Goal: Task Accomplishment & Management: Use online tool/utility

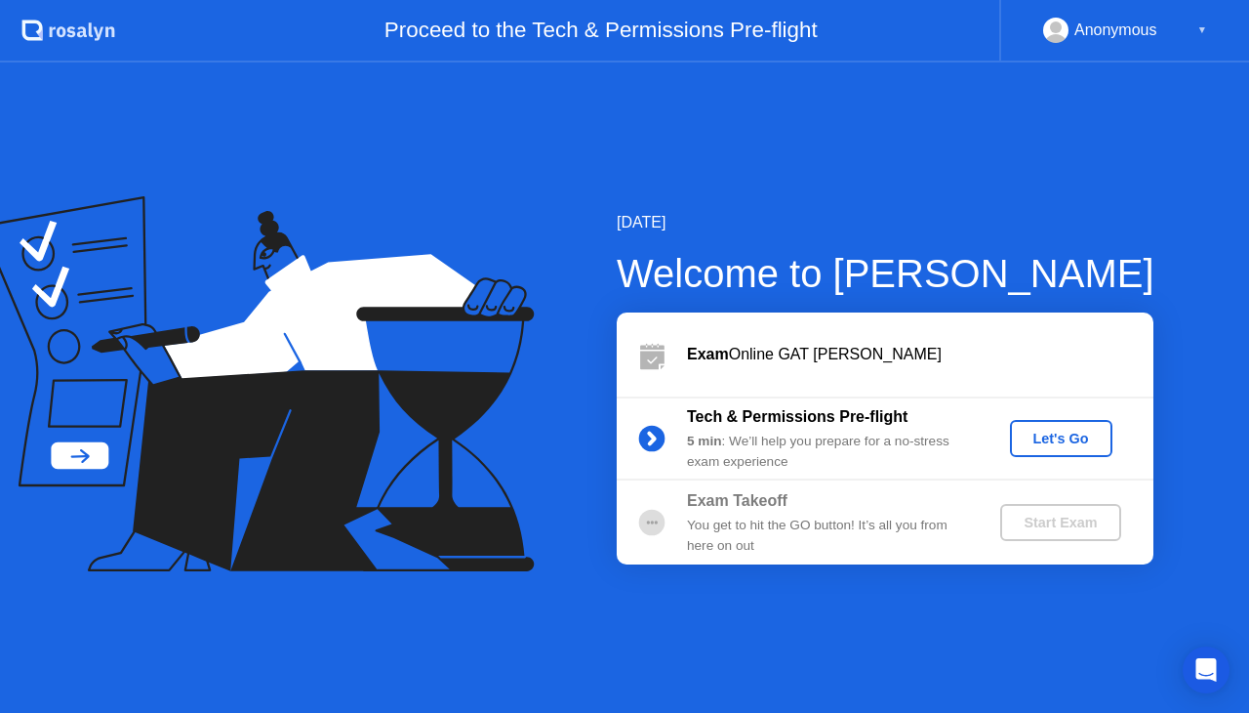
click at [1038, 432] on div "Let's Go" at bounding box center [1061, 438] width 87 height 16
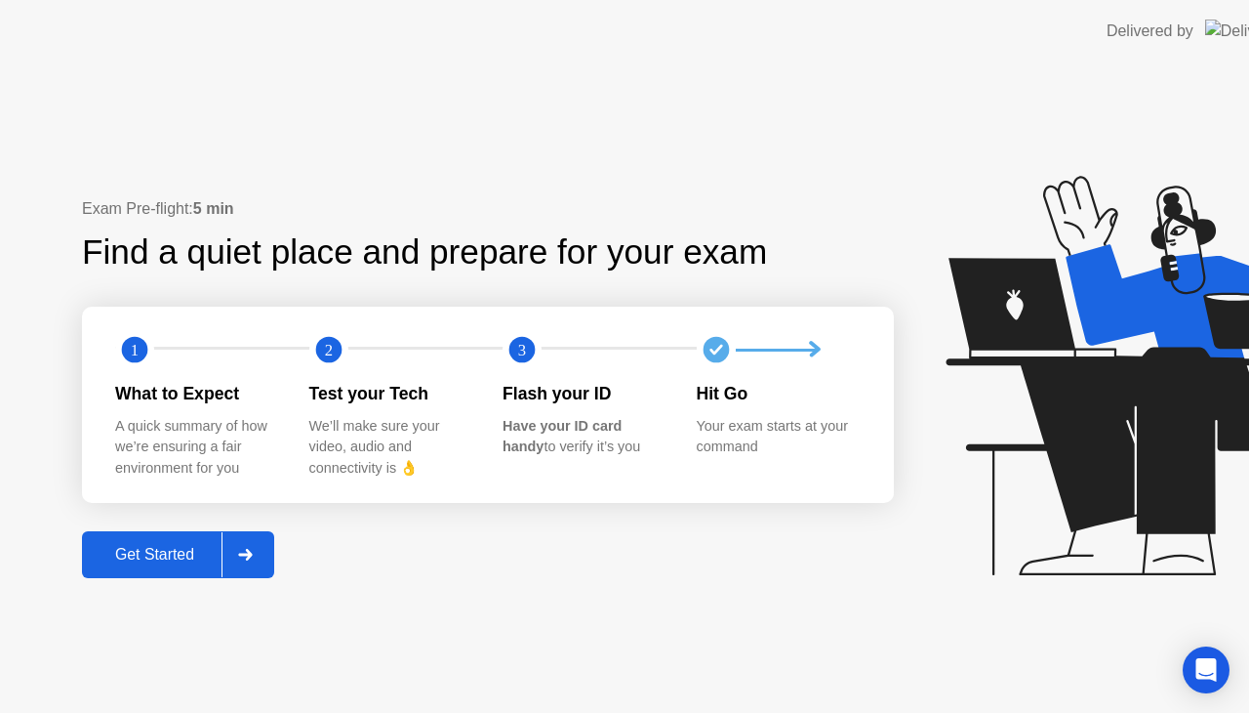
click at [1060, 433] on icon at bounding box center [1150, 375] width 408 height 399
click at [1052, 443] on icon at bounding box center [1150, 375] width 408 height 399
click at [1039, 427] on icon at bounding box center [1150, 375] width 408 height 399
click at [1047, 440] on icon at bounding box center [1150, 375] width 408 height 399
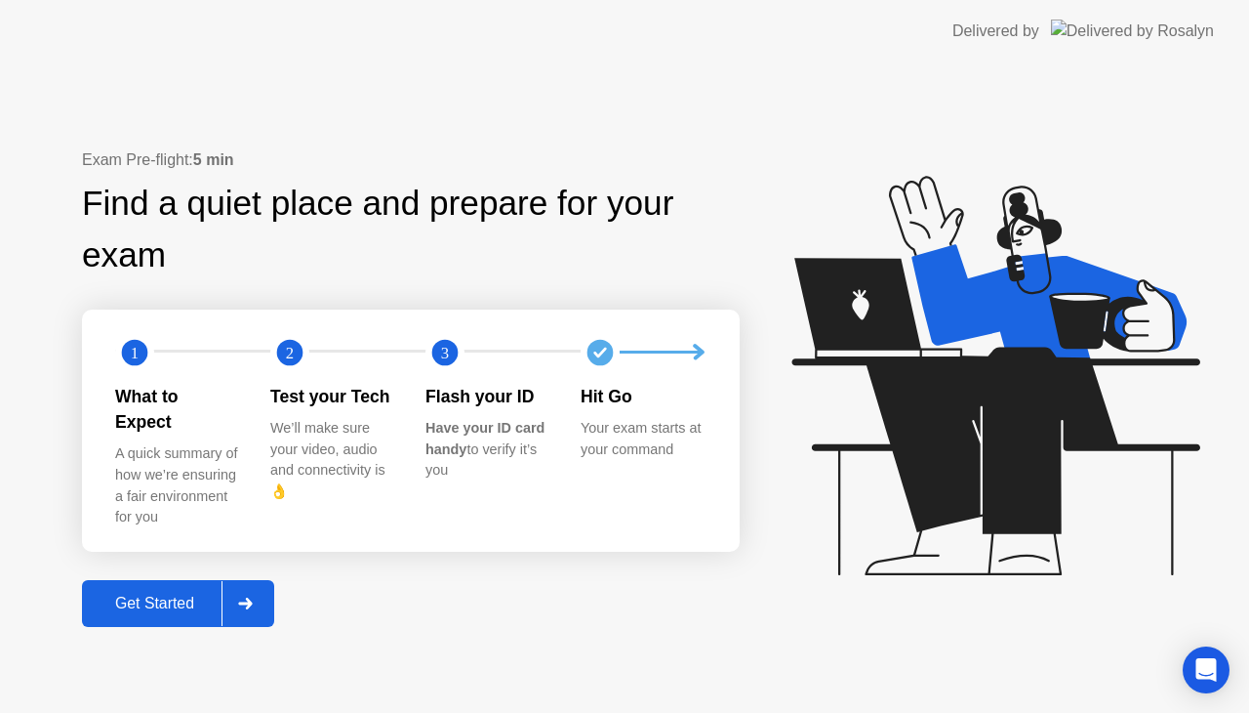
click at [182, 596] on div "Get Started" at bounding box center [155, 603] width 134 height 18
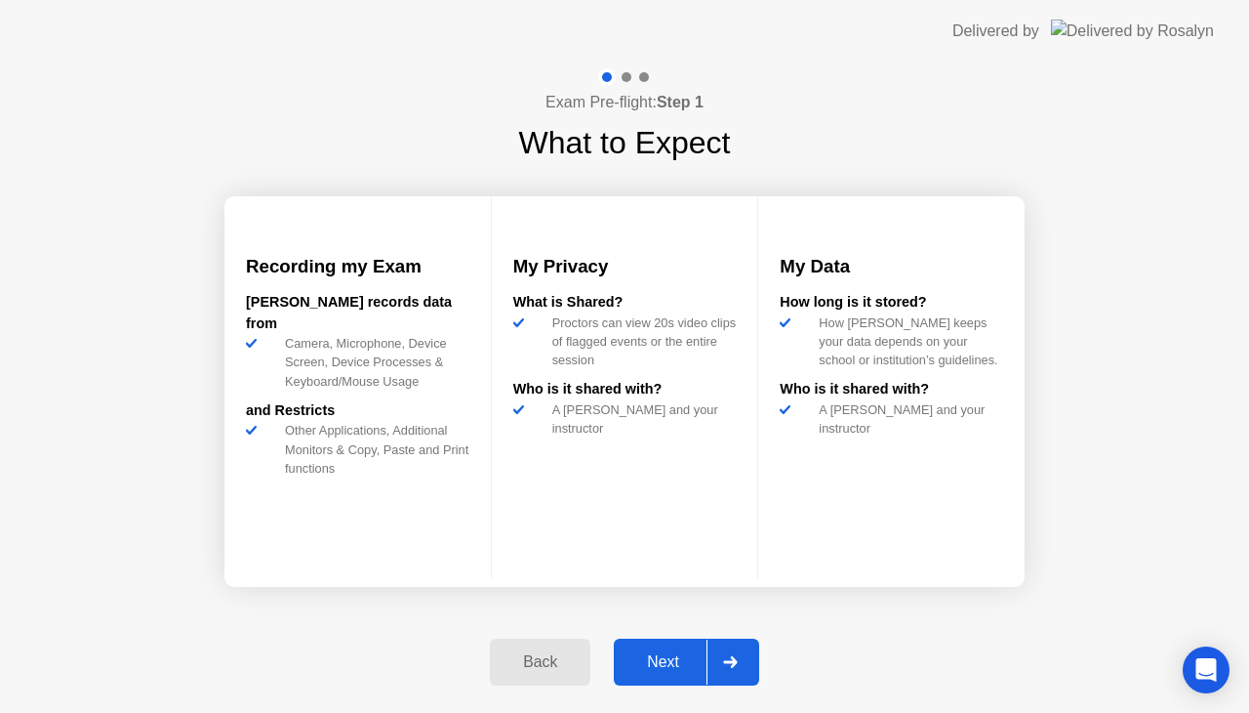
click at [661, 659] on div "Next" at bounding box center [663, 662] width 87 height 18
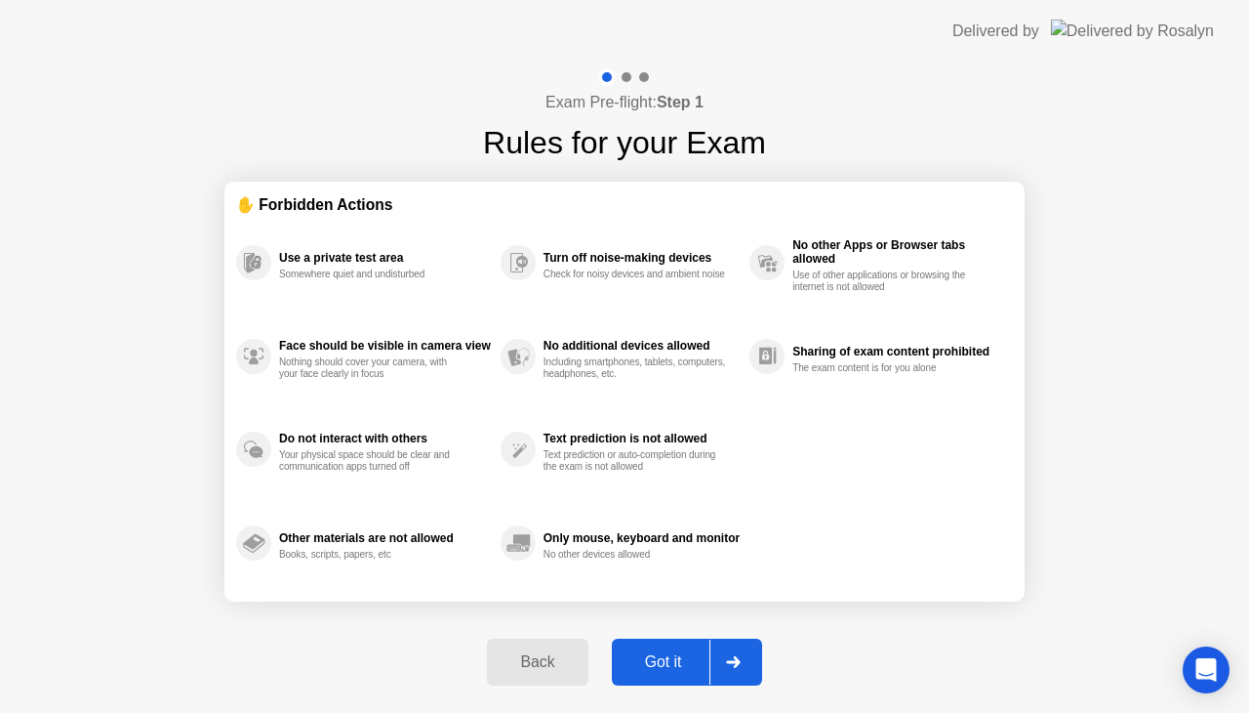
click at [657, 656] on div "Got it" at bounding box center [664, 662] width 92 height 18
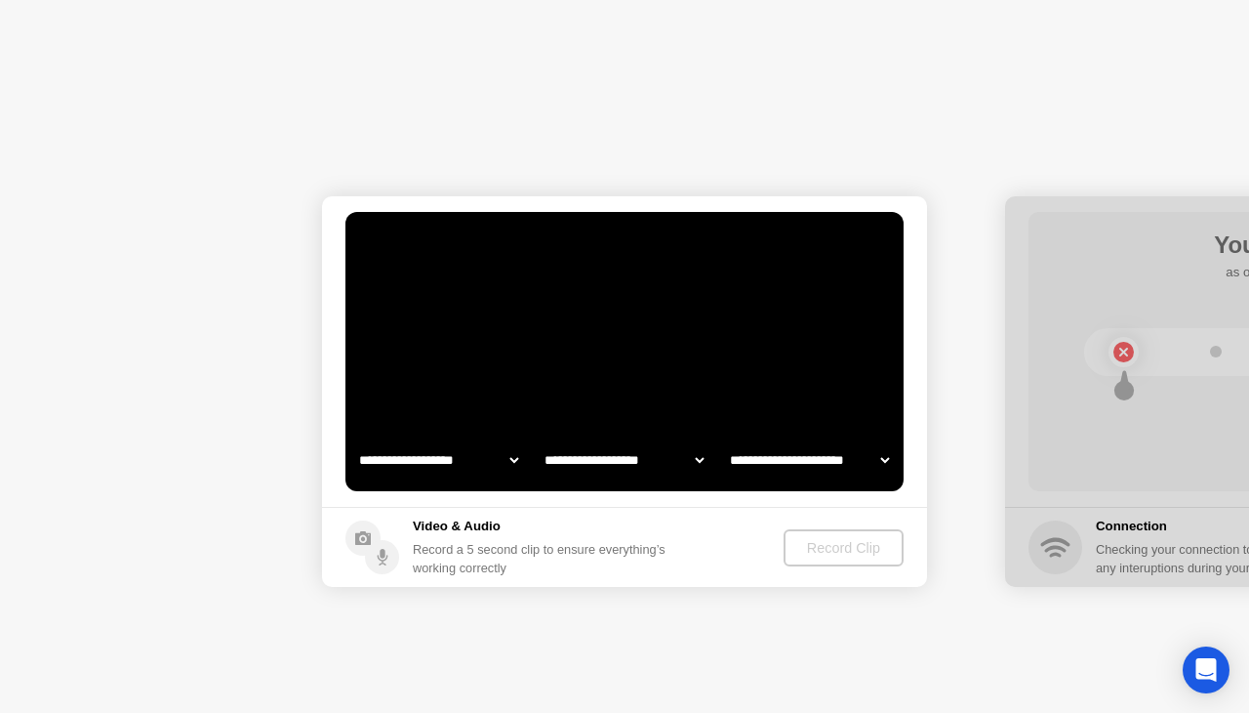
select select "**********"
select select "*******"
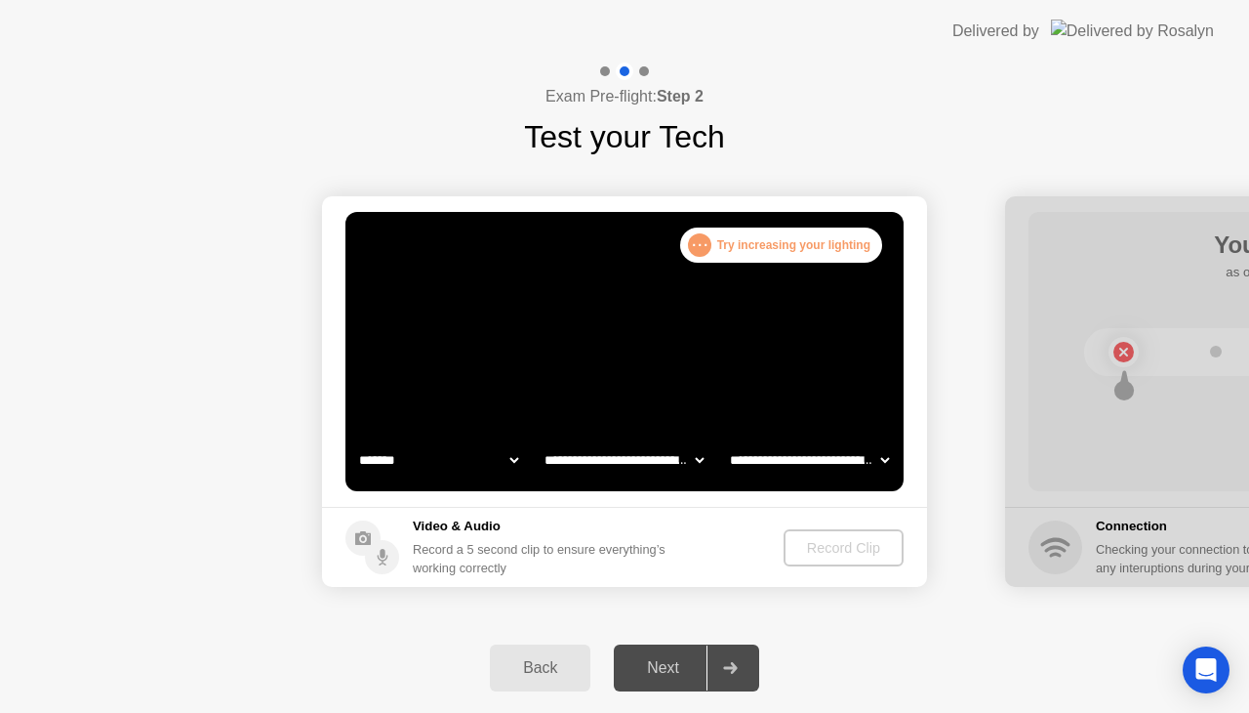
click at [722, 417] on video at bounding box center [625, 351] width 558 height 279
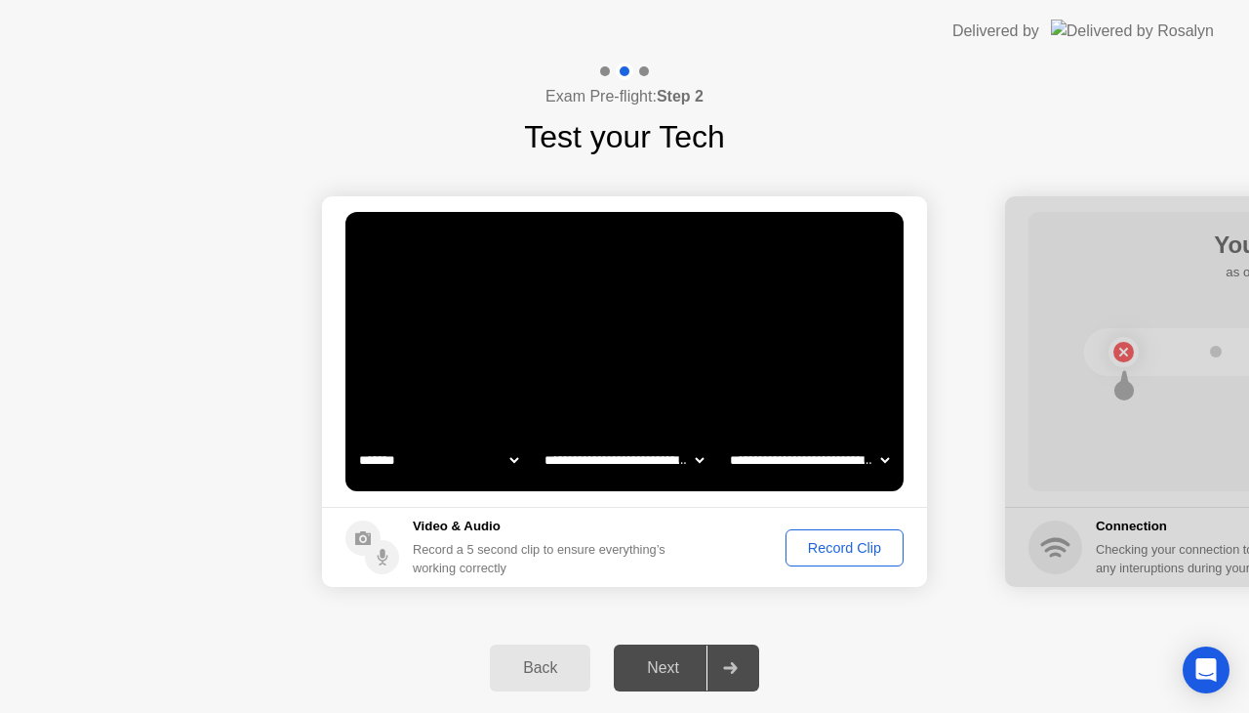
click at [835, 552] on div "Record Clip" at bounding box center [845, 548] width 104 height 16
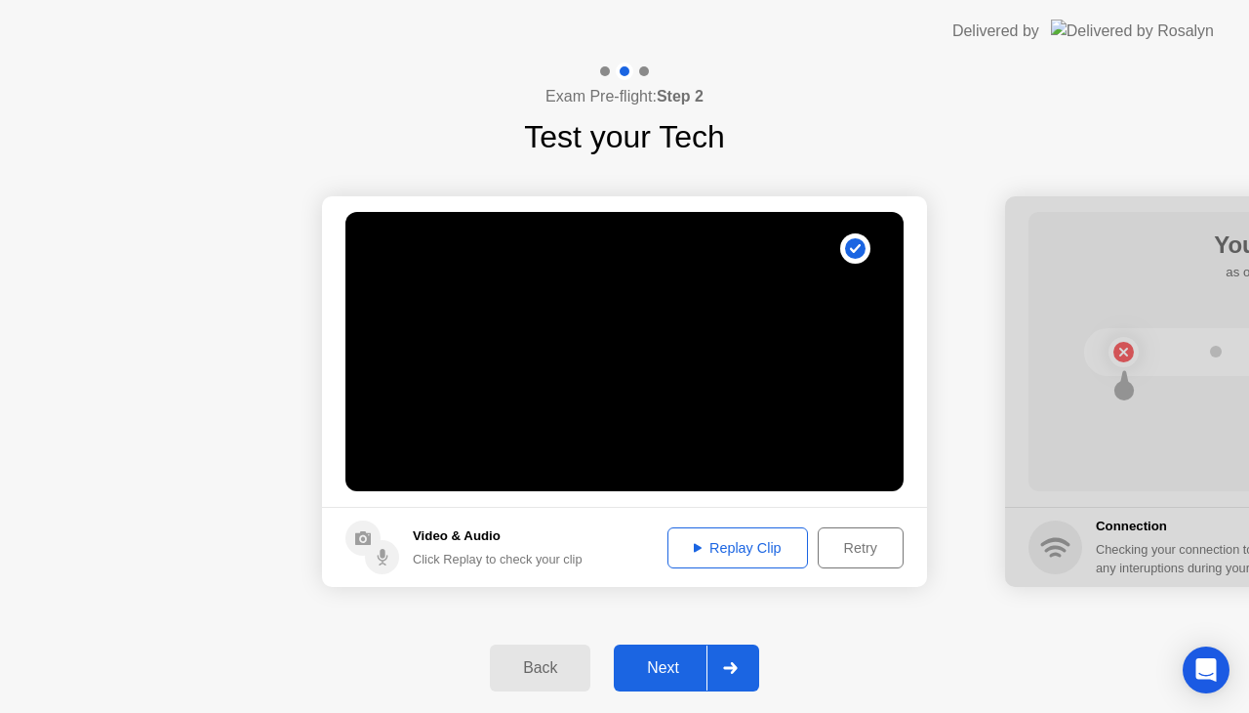
click at [734, 555] on div "Replay Clip" at bounding box center [737, 548] width 127 height 16
click at [737, 548] on div "Replay Clip" at bounding box center [737, 548] width 127 height 16
click at [724, 660] on div at bounding box center [730, 667] width 47 height 45
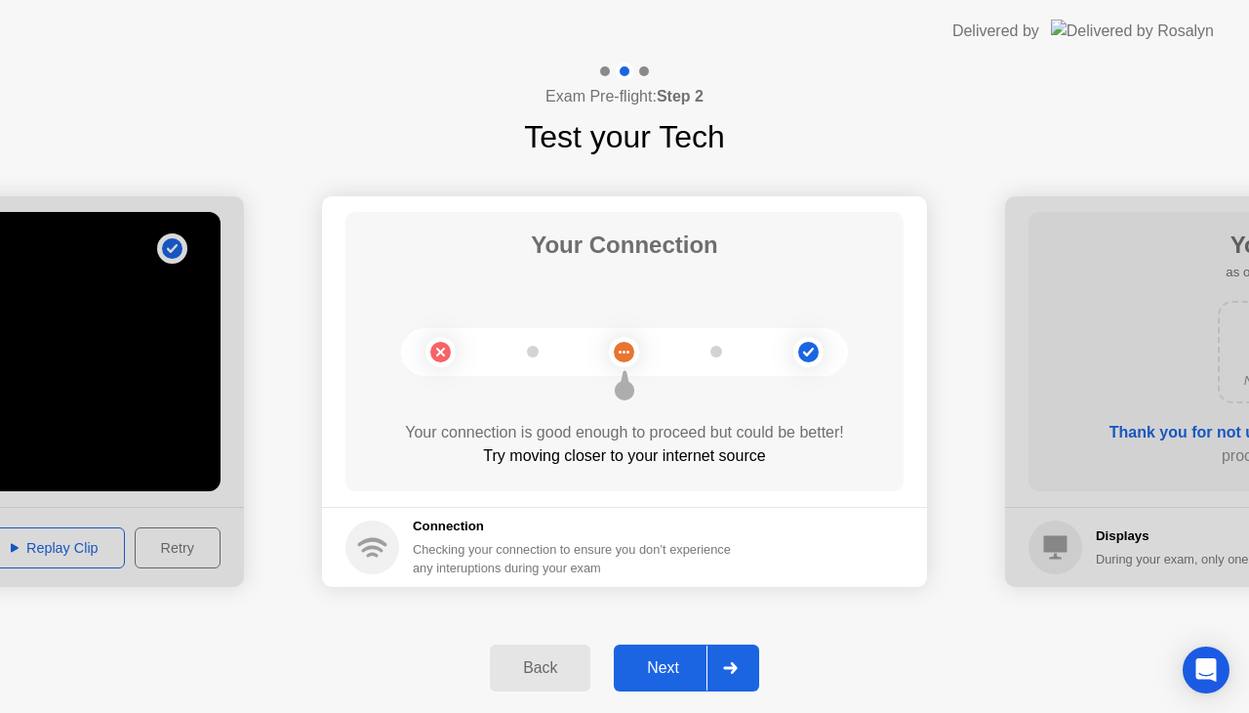
click at [750, 668] on div at bounding box center [730, 667] width 47 height 45
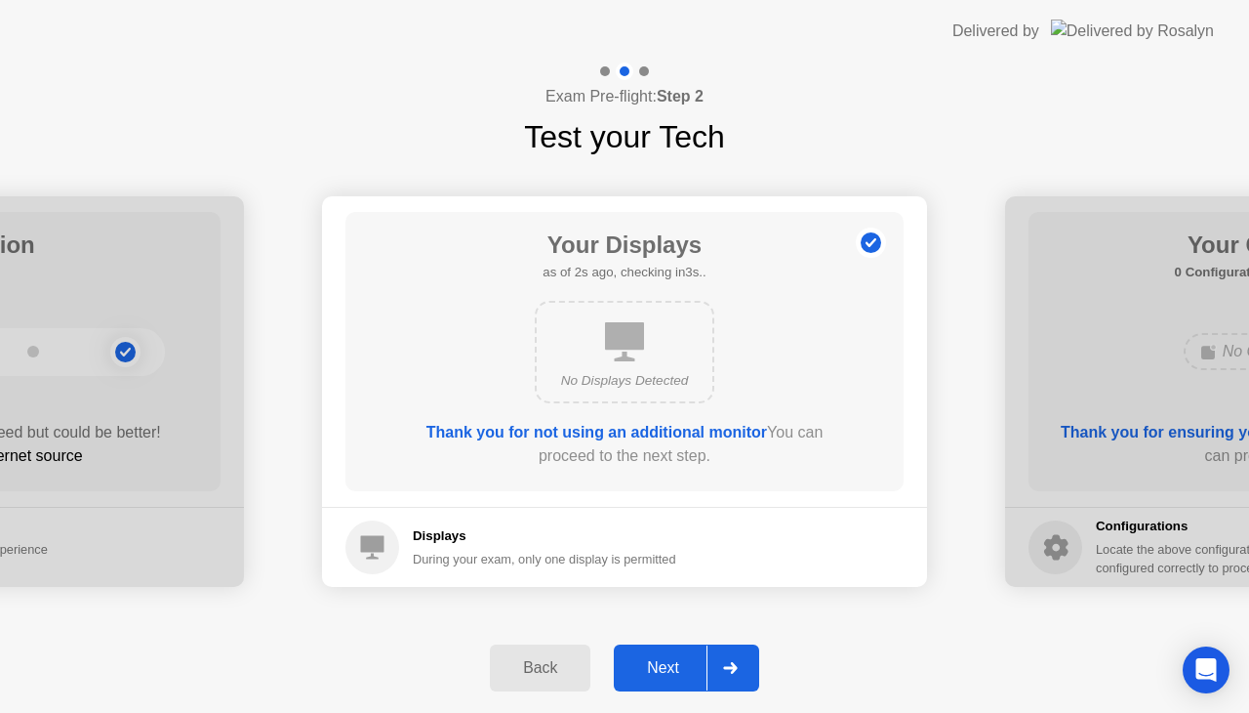
click at [750, 668] on div at bounding box center [730, 667] width 47 height 45
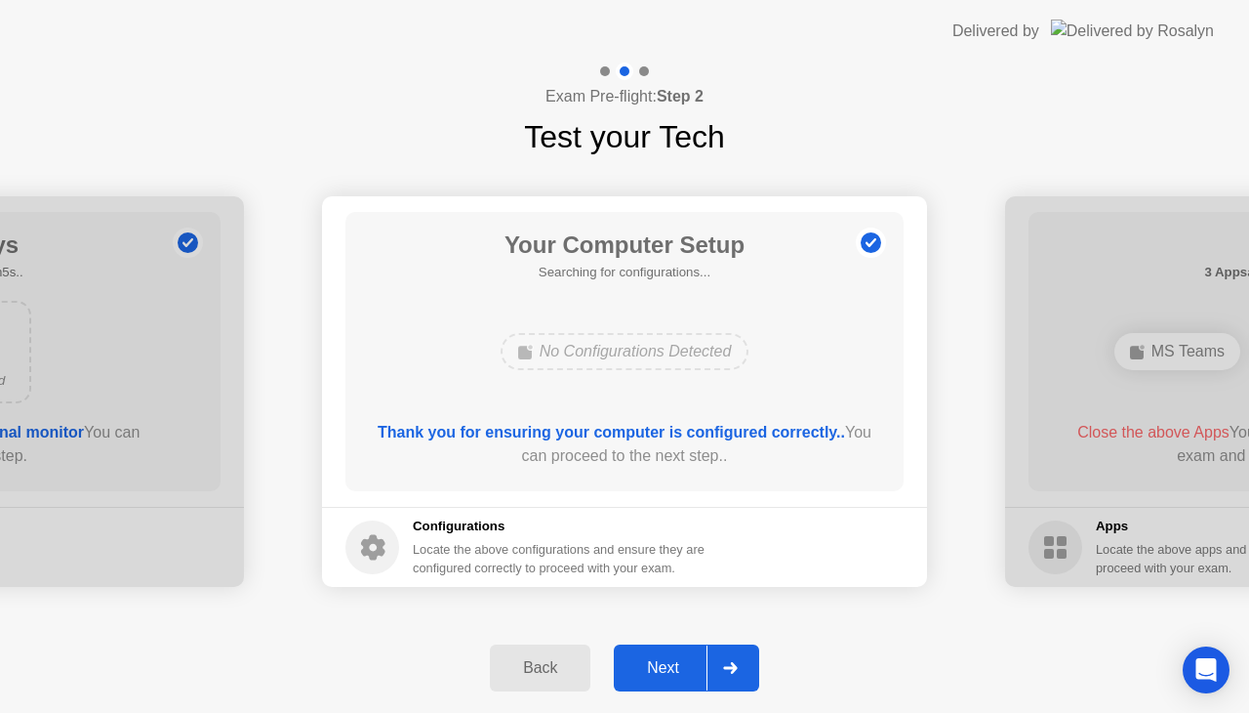
click at [750, 668] on div at bounding box center [730, 667] width 47 height 45
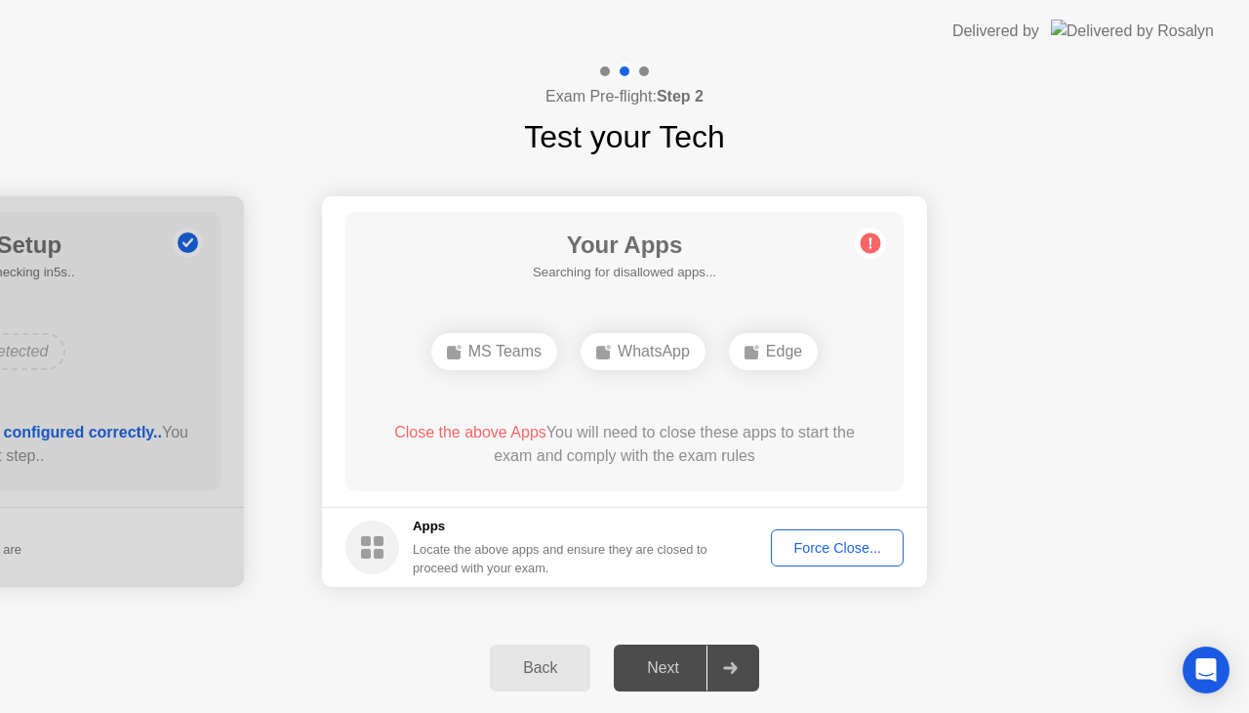
click at [840, 550] on div "Force Close..." at bounding box center [837, 548] width 119 height 16
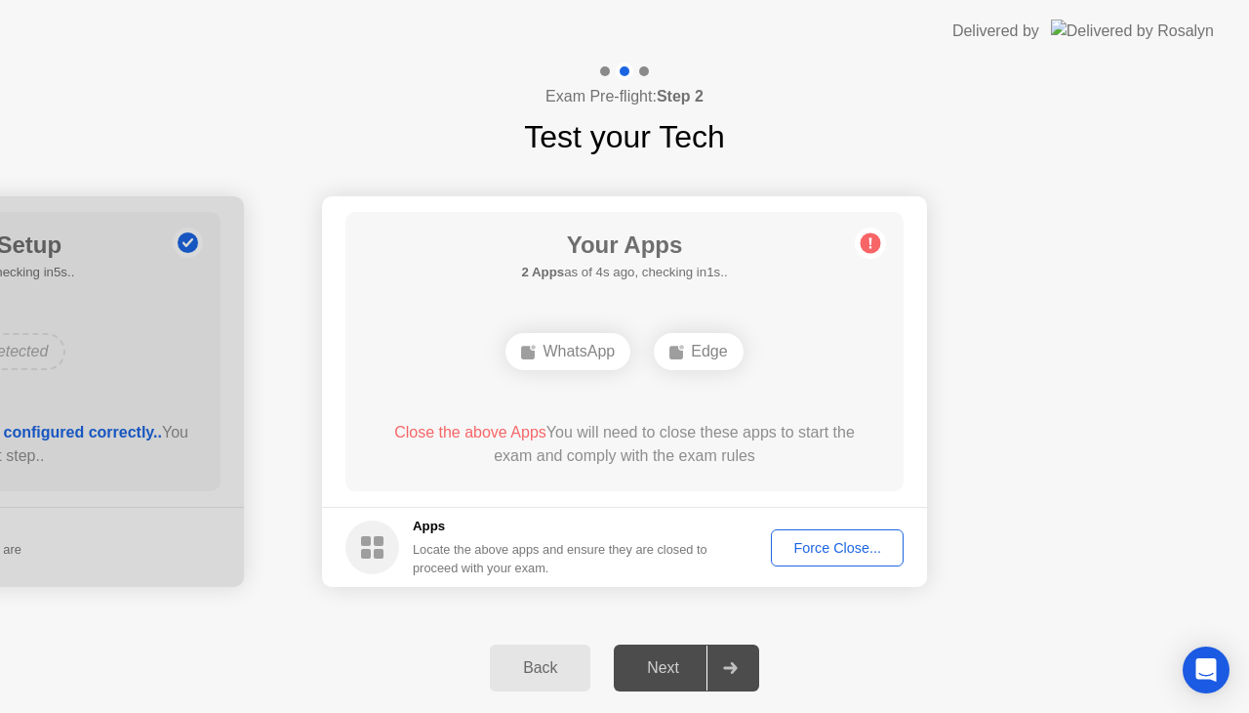
click at [825, 554] on div "Force Close..." at bounding box center [837, 548] width 119 height 16
drag, startPoint x: 638, startPoint y: 338, endPoint x: 908, endPoint y: 328, distance: 269.6
click at [638, 338] on div "Edge" at bounding box center [624, 351] width 89 height 37
click at [855, 550] on div "Force Close..." at bounding box center [837, 548] width 119 height 16
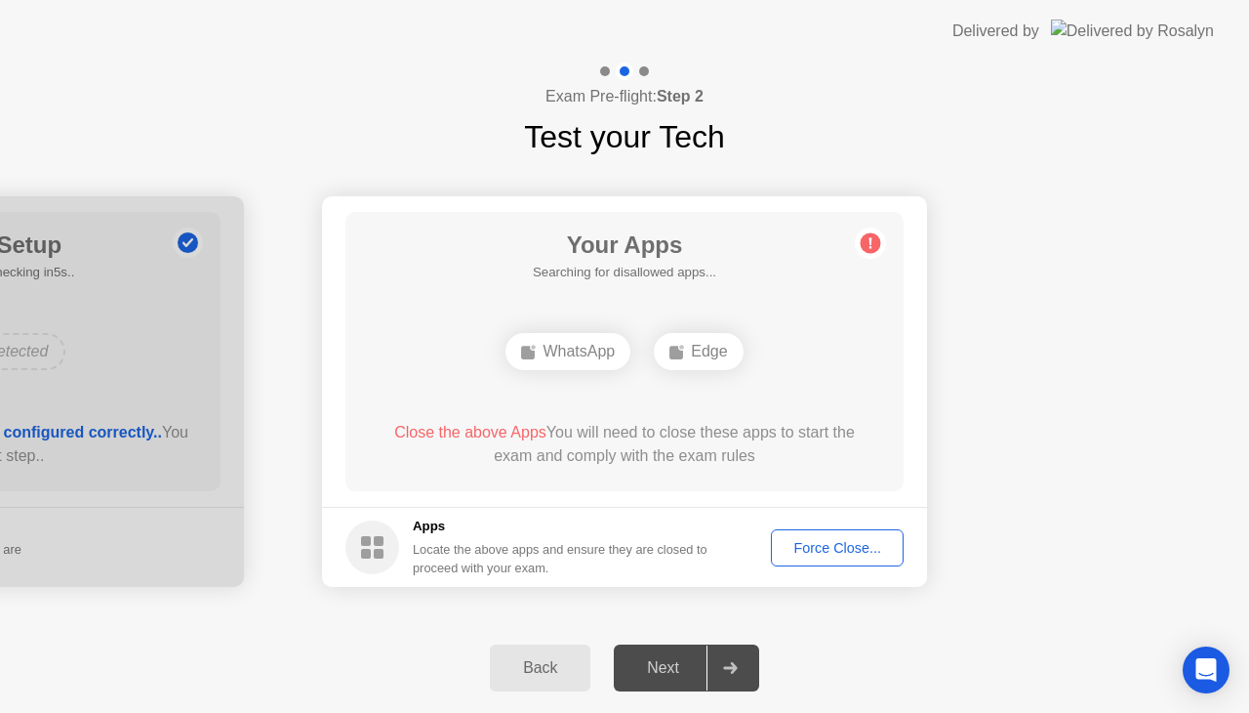
click at [817, 550] on div "Force Close..." at bounding box center [837, 548] width 119 height 16
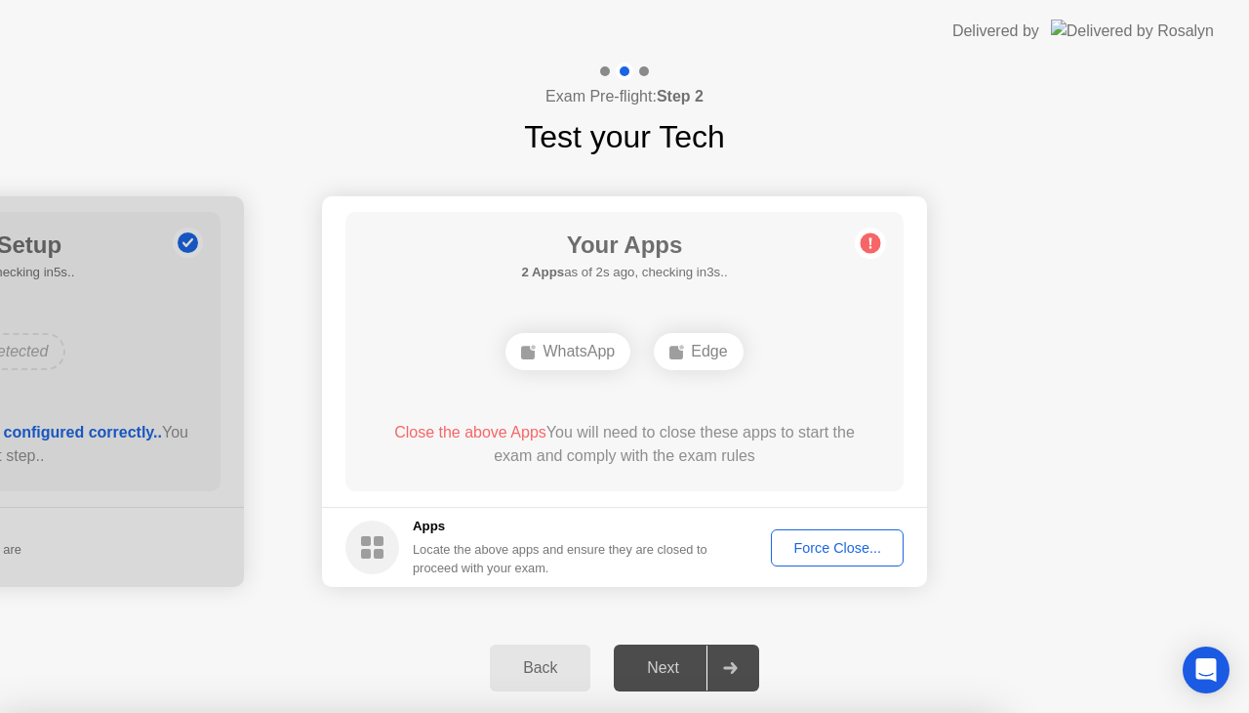
click at [880, 540] on div "Force Close..." at bounding box center [837, 548] width 119 height 16
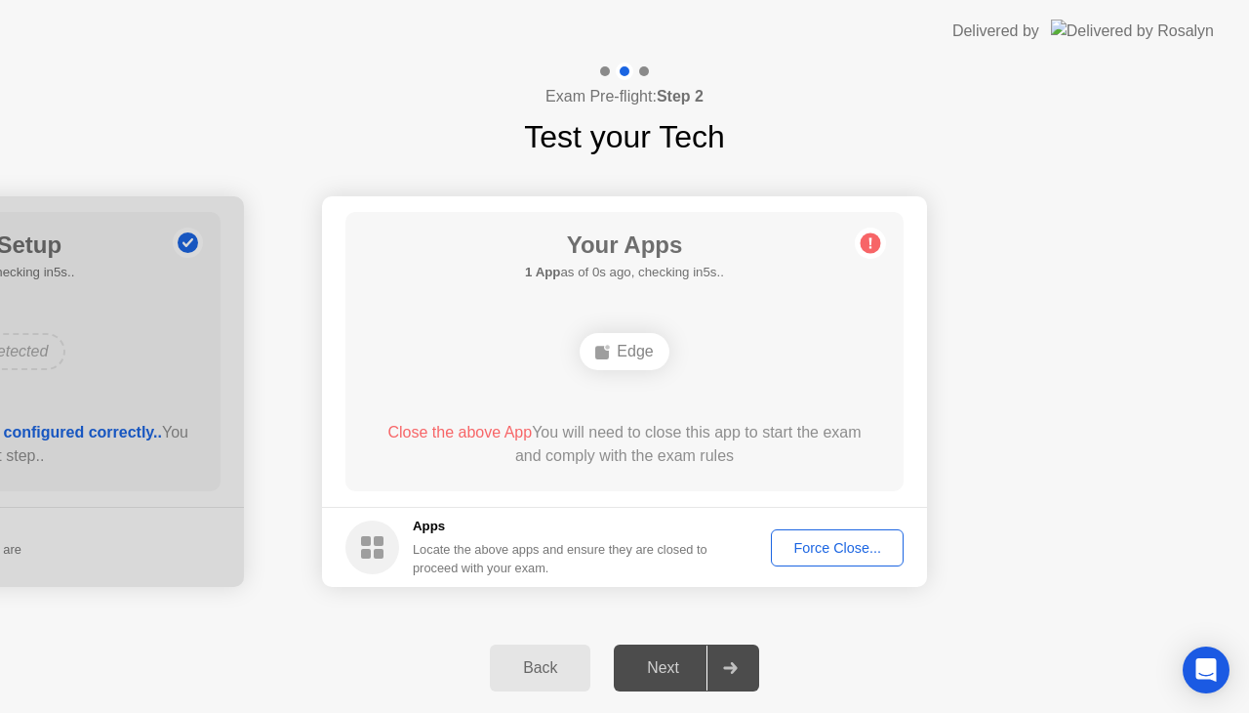
click at [880, 552] on div "Force Close..." at bounding box center [837, 548] width 119 height 16
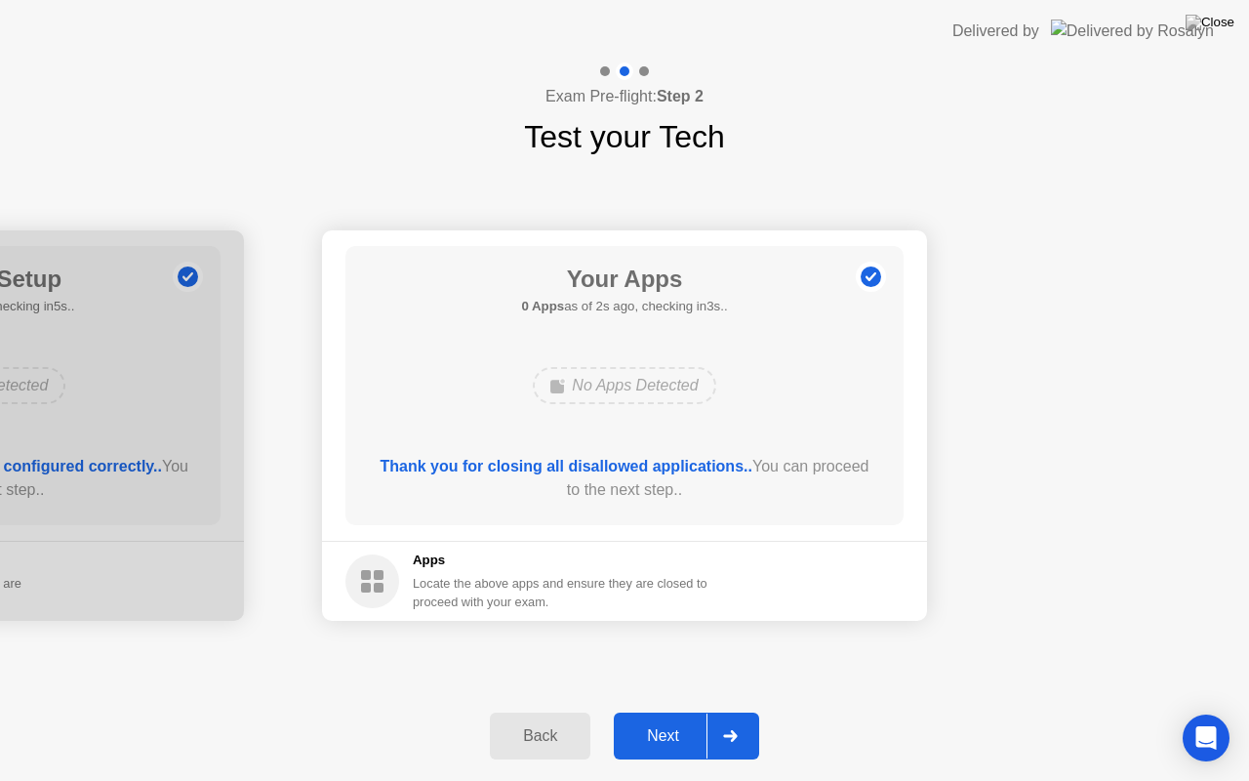
click at [679, 712] on div "Next" at bounding box center [663, 736] width 87 height 18
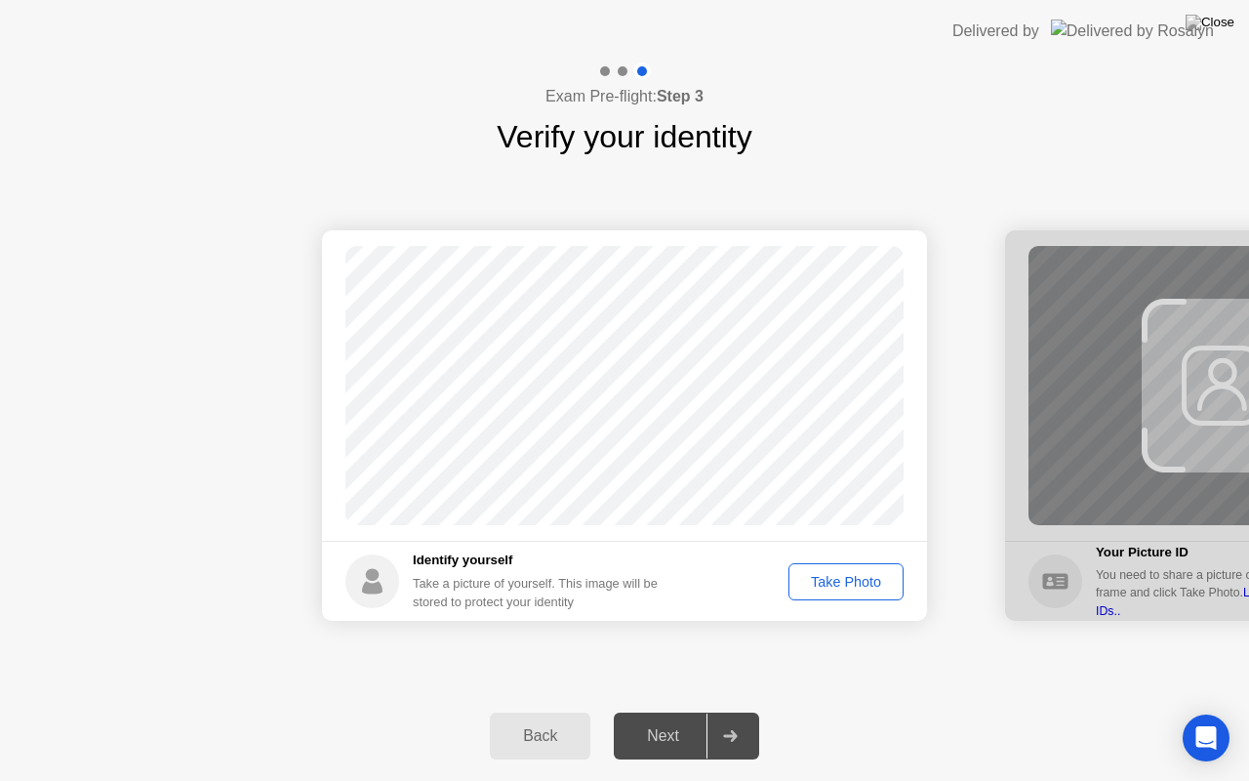
click at [856, 594] on button "Take Photo" at bounding box center [846, 581] width 115 height 37
click at [729, 712] on icon at bounding box center [730, 736] width 15 height 12
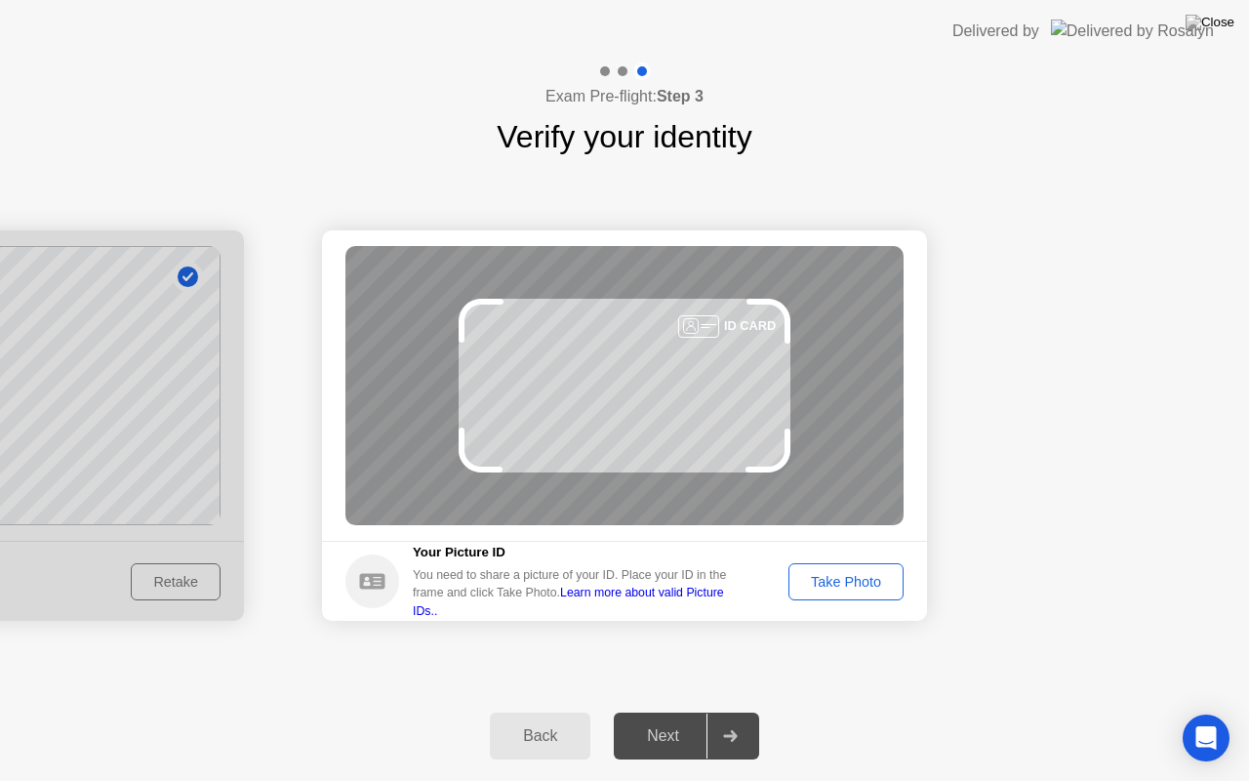
click at [863, 582] on div "Take Photo" at bounding box center [847, 582] width 102 height 16
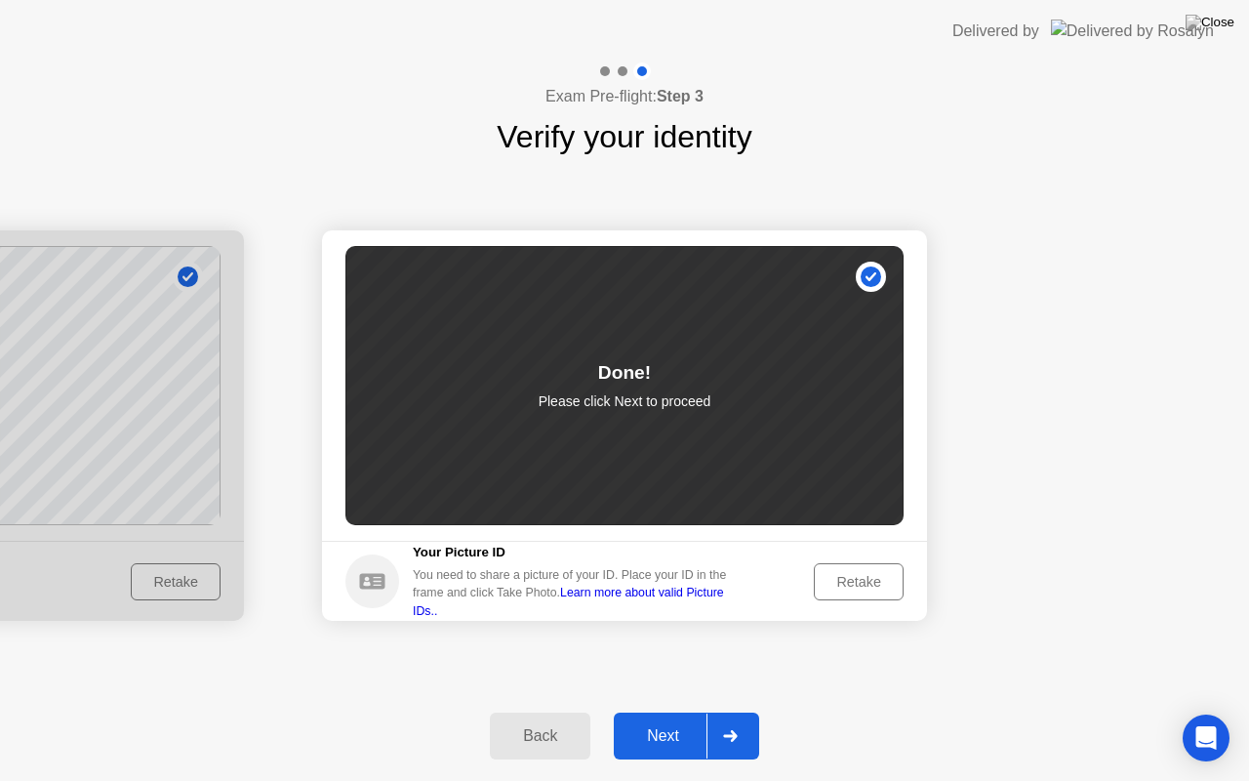
click at [749, 712] on div at bounding box center [730, 736] width 47 height 45
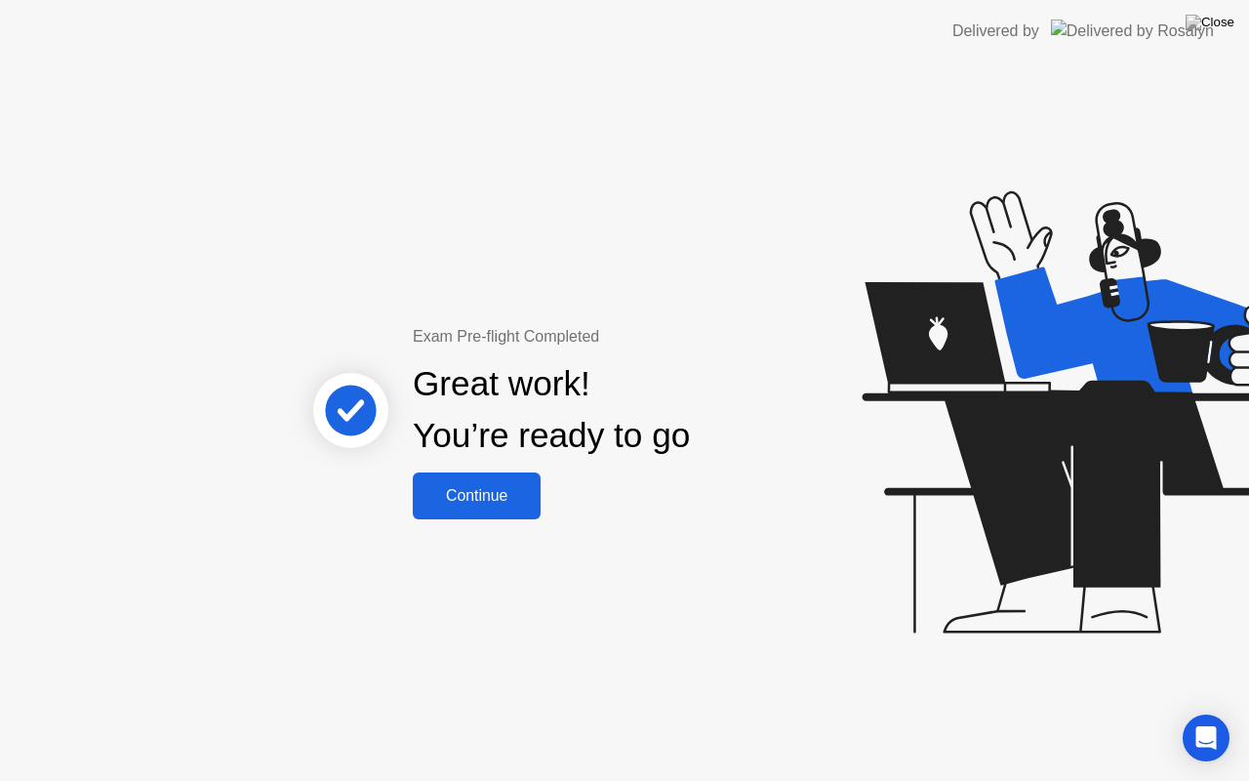
click at [523, 492] on div "Continue" at bounding box center [477, 496] width 116 height 18
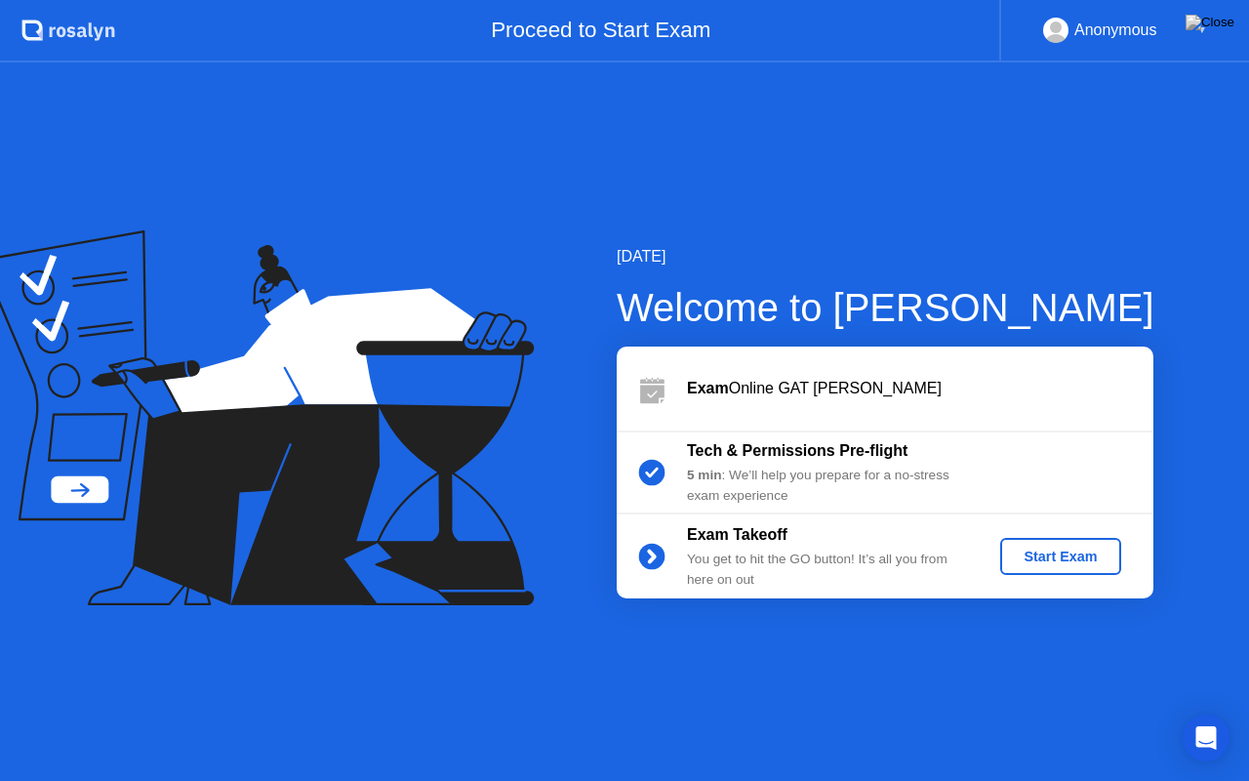
click at [1046, 549] on div "Start Exam" at bounding box center [1060, 557] width 104 height 16
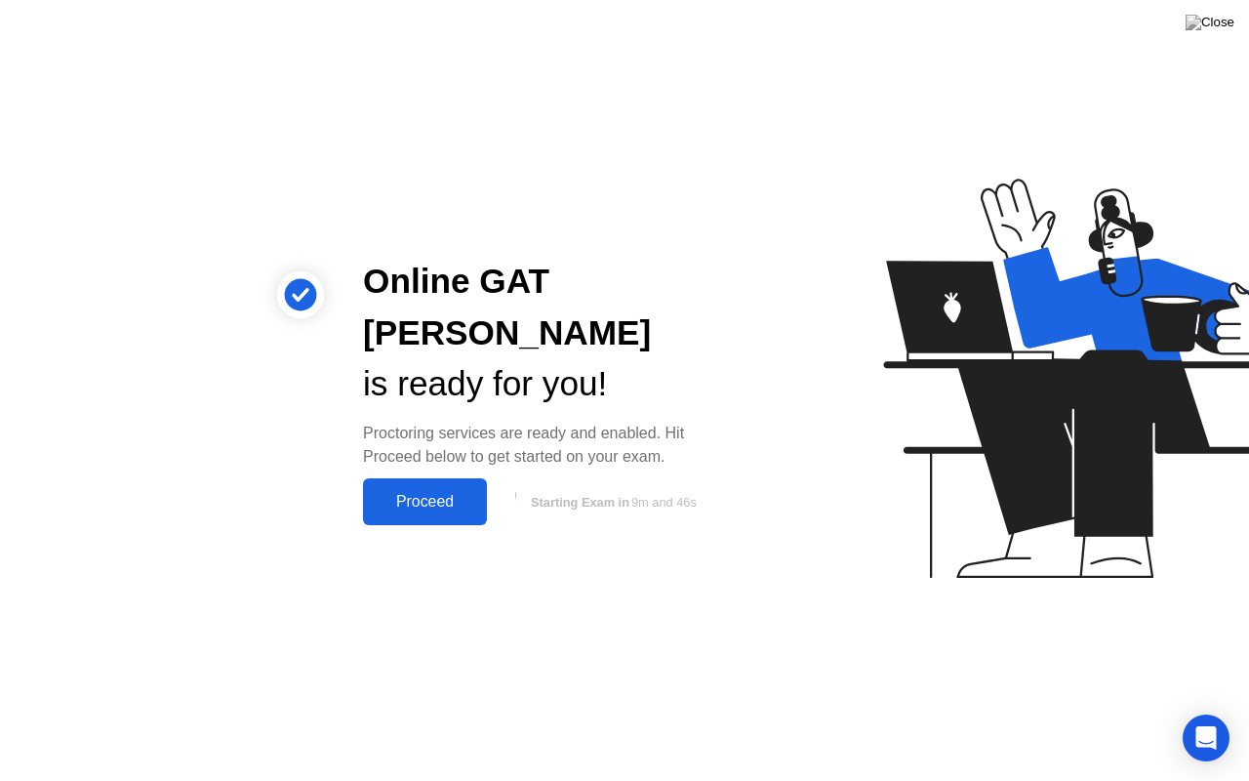
click at [452, 493] on div "Proceed" at bounding box center [425, 502] width 112 height 18
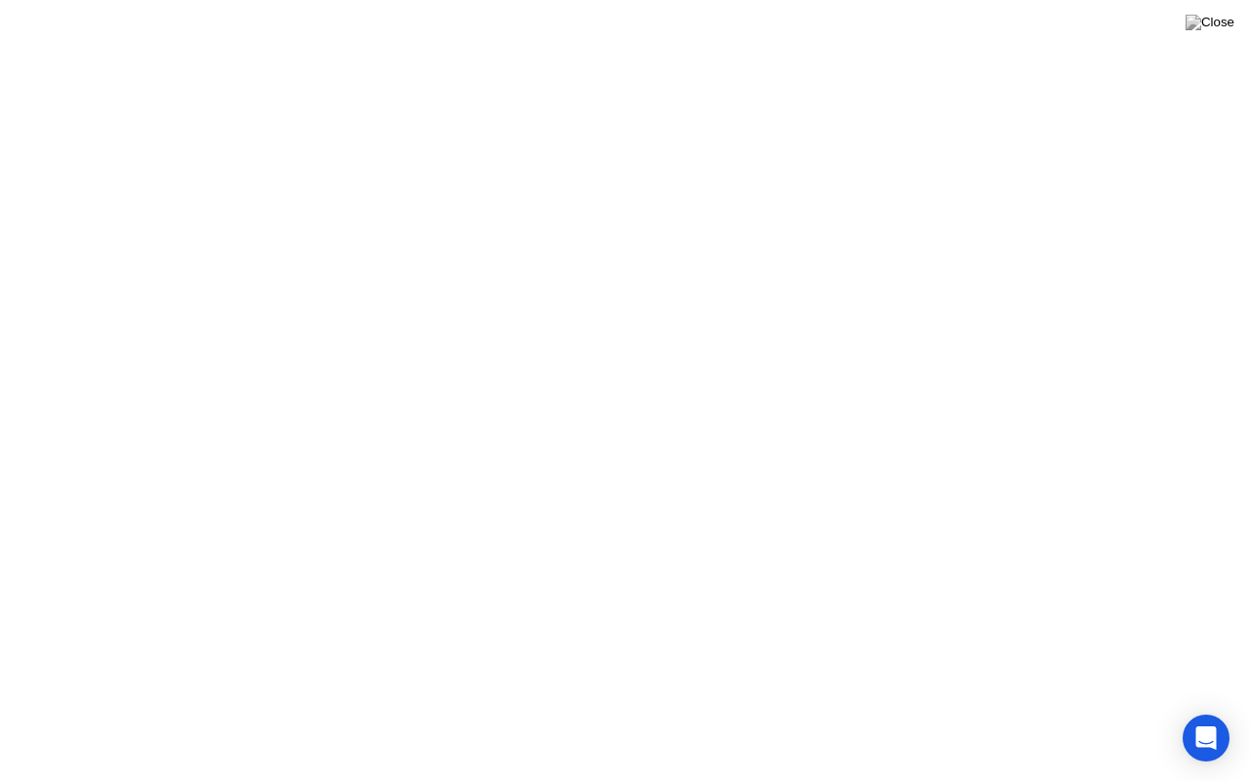
click div "Got it!"
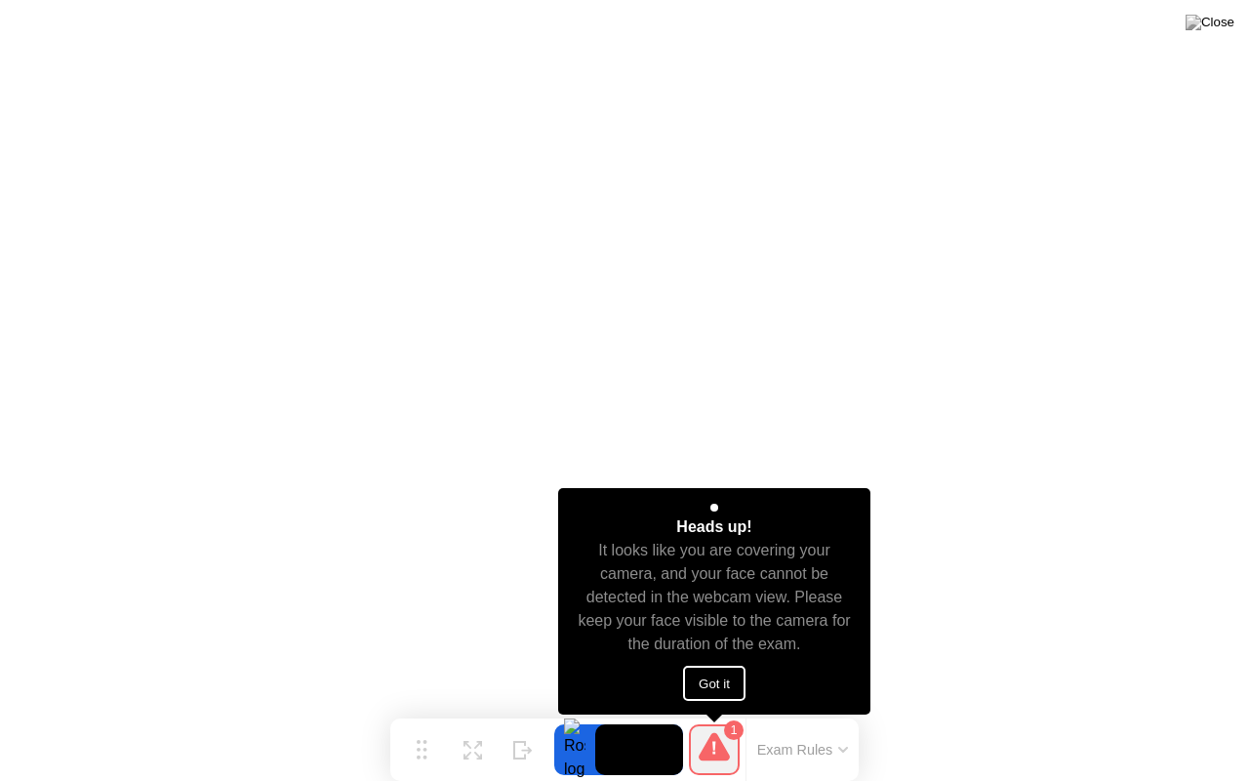
click at [722, 712] on div "1" at bounding box center [714, 749] width 51 height 51
click at [716, 678] on button "Got it" at bounding box center [714, 683] width 62 height 35
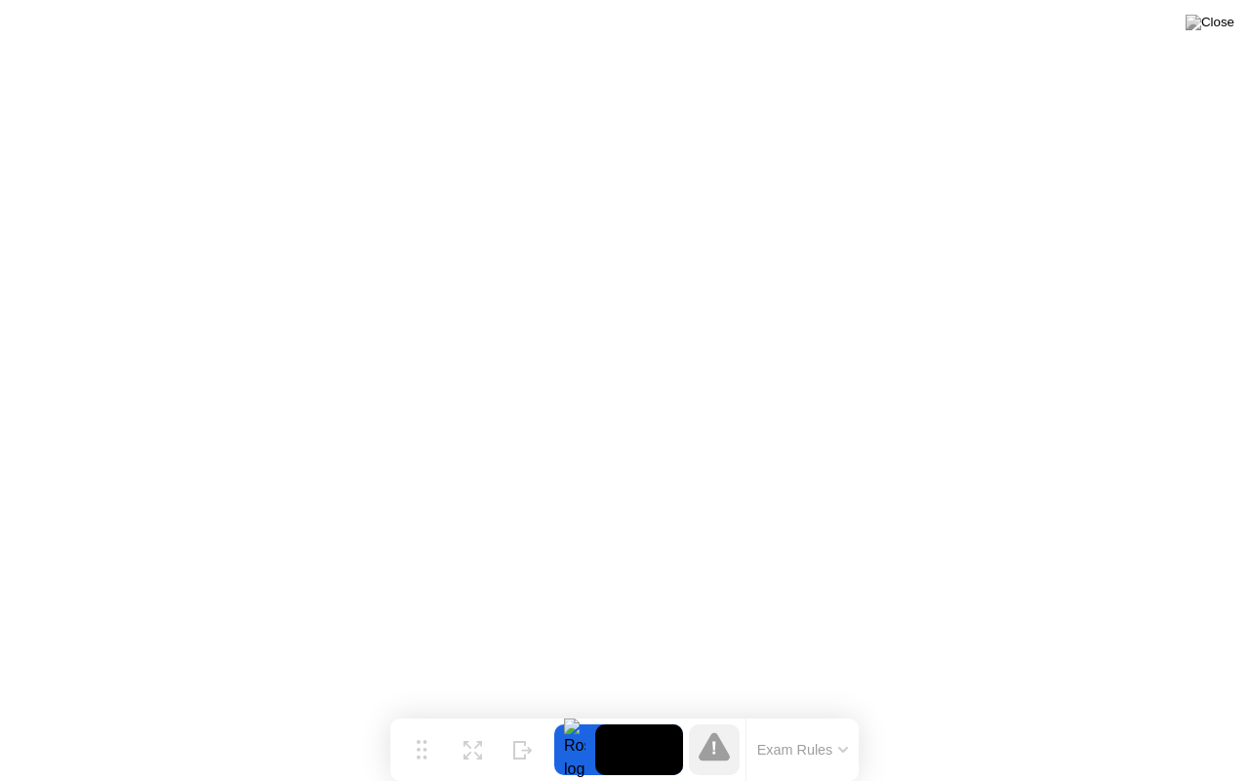
click at [716, 712] on icon at bounding box center [714, 746] width 31 height 28
click at [812, 712] on button "Exam Rules" at bounding box center [803, 750] width 103 height 18
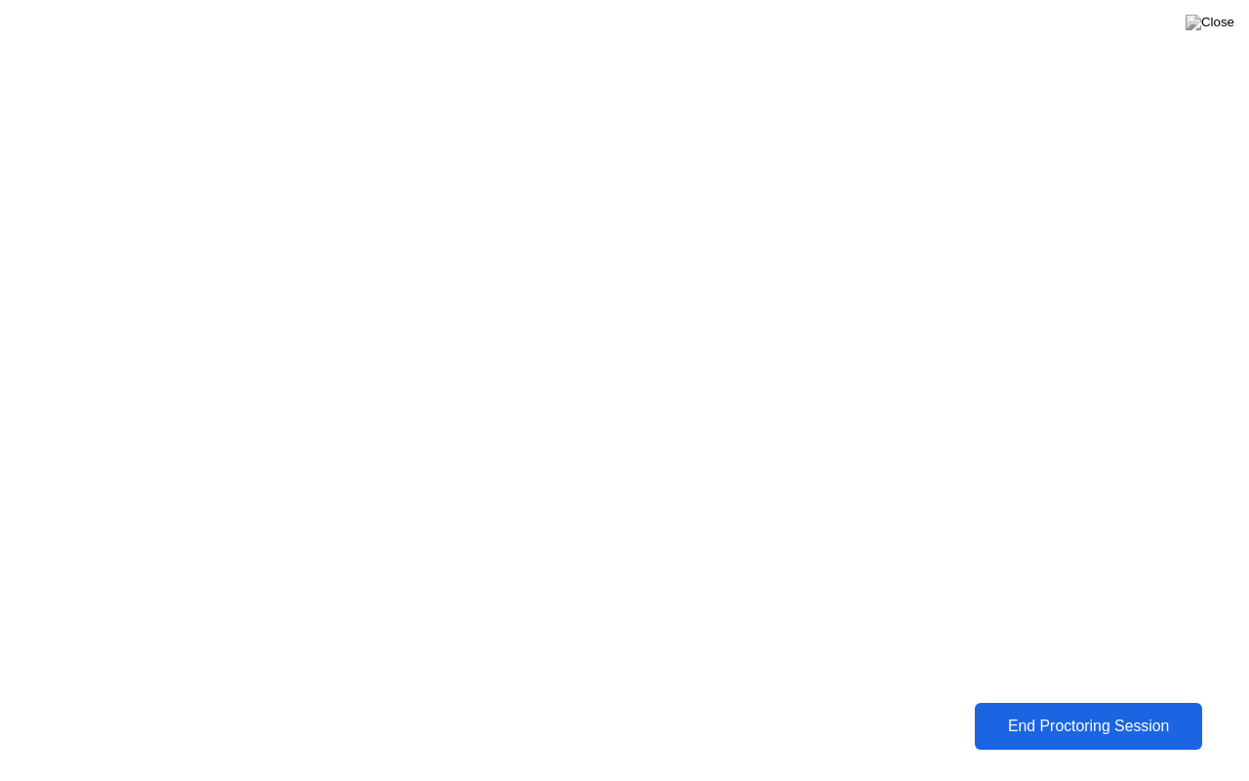
click at [1032, 712] on div "End Proctoring Session" at bounding box center [1088, 726] width 217 height 18
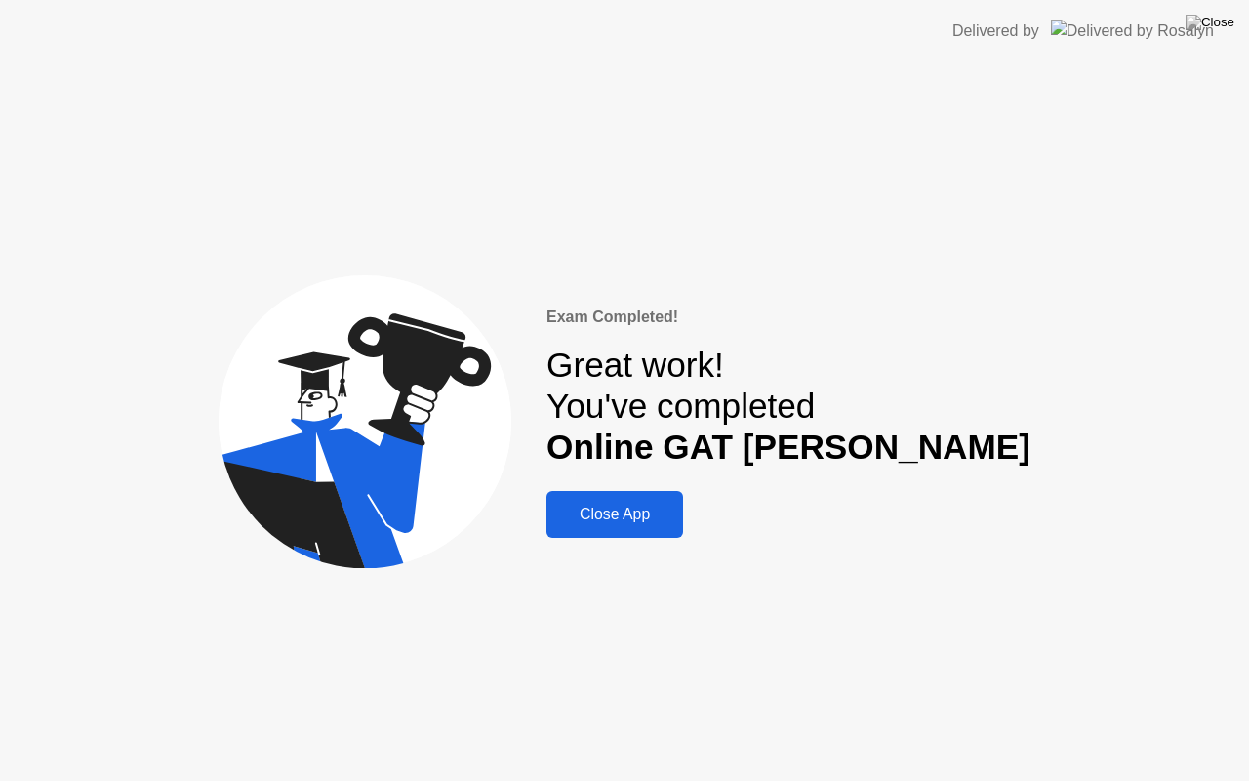
click at [677, 513] on div "Close App" at bounding box center [614, 515] width 125 height 18
